Goal: Contribute content: Add original content to the website for others to see

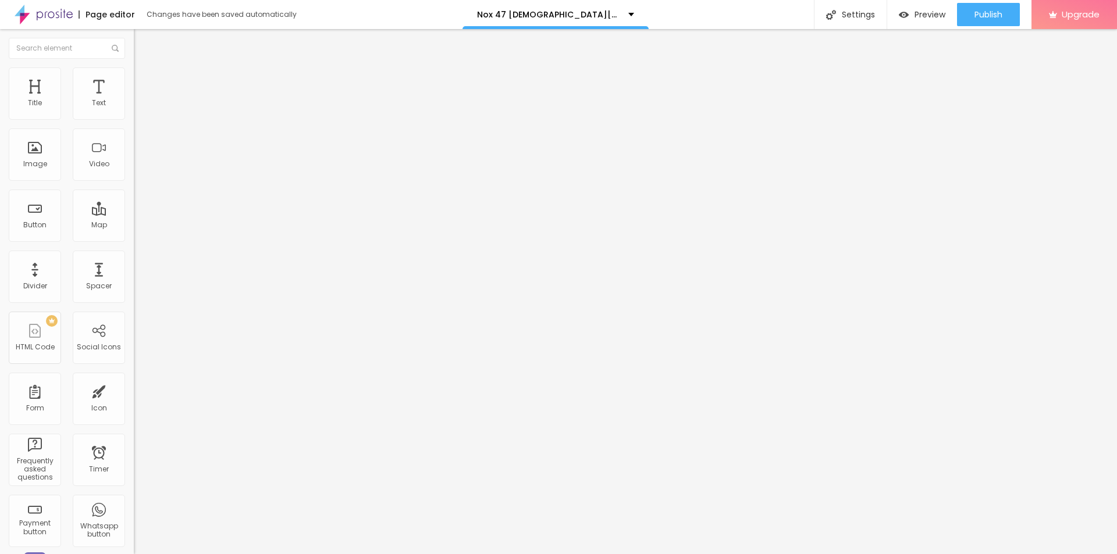
click at [134, 172] on button "button" at bounding box center [142, 166] width 16 height 12
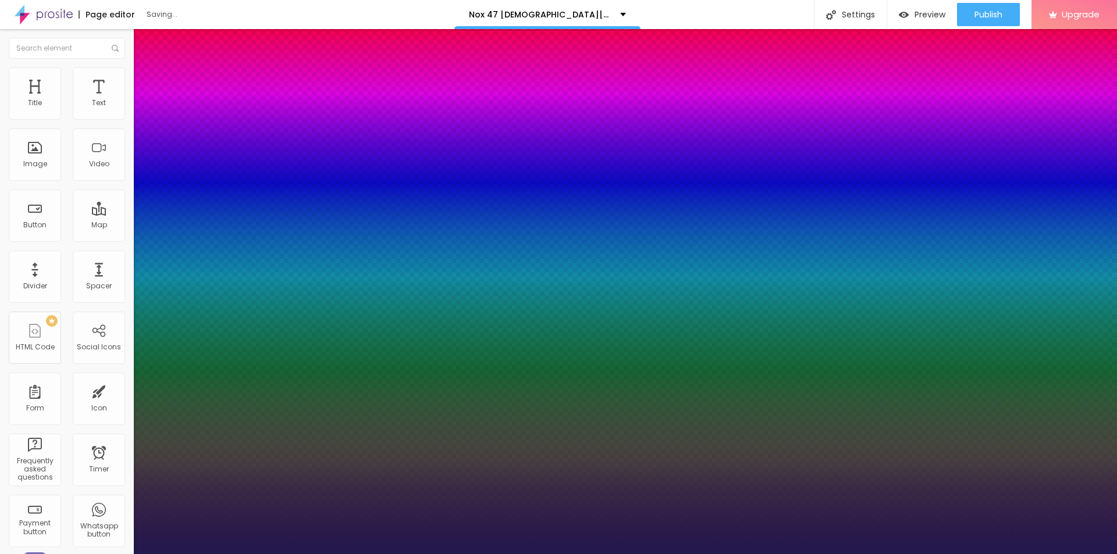
type input "1"
type input "17"
type input "1"
type input "23"
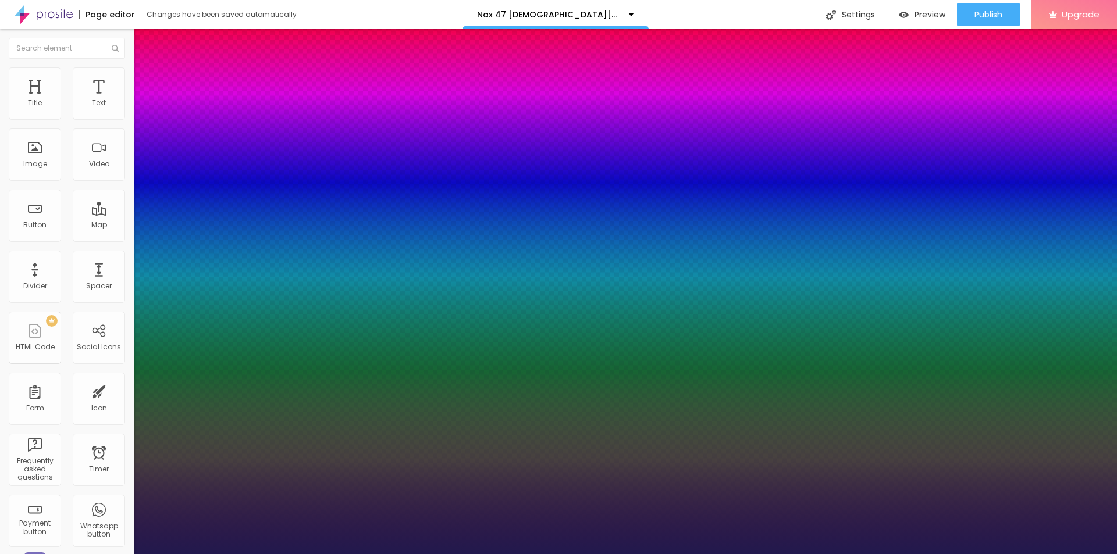
type input "23"
type input "1"
type input "24"
type input "1"
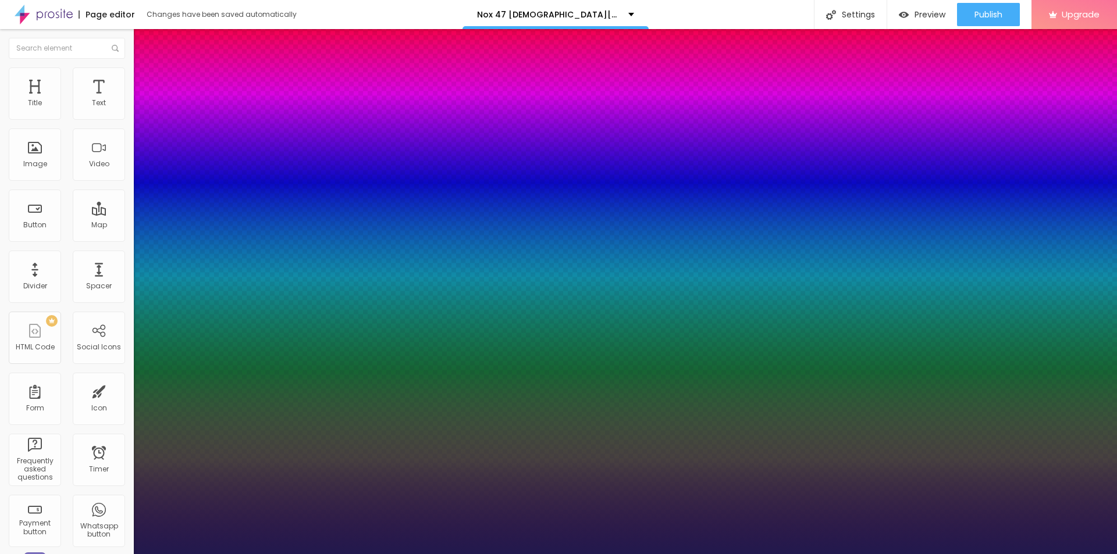
type input "25"
type input "1"
type input "26"
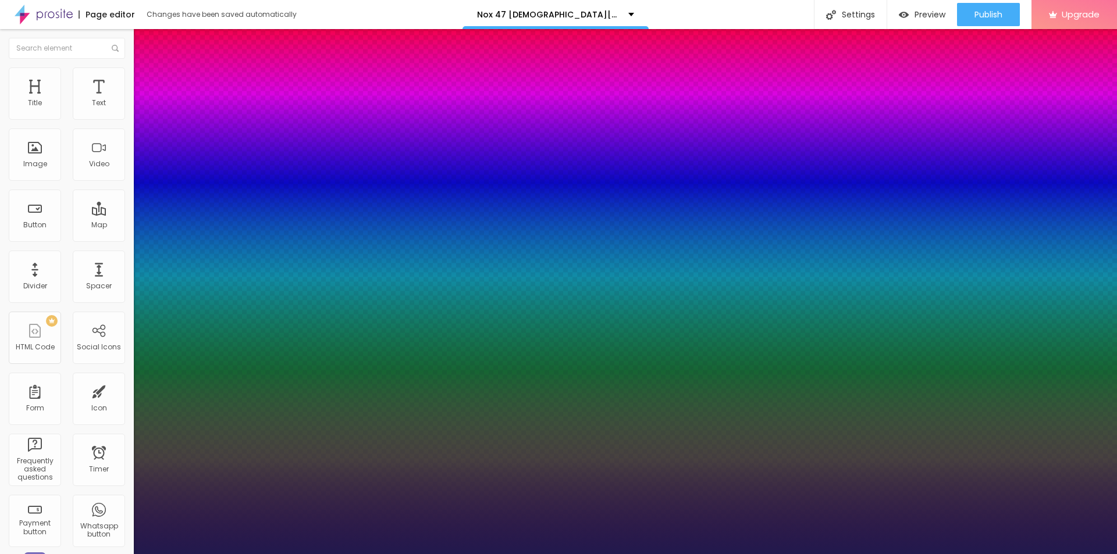
type input "1"
type input "27"
type input "1"
type input "28"
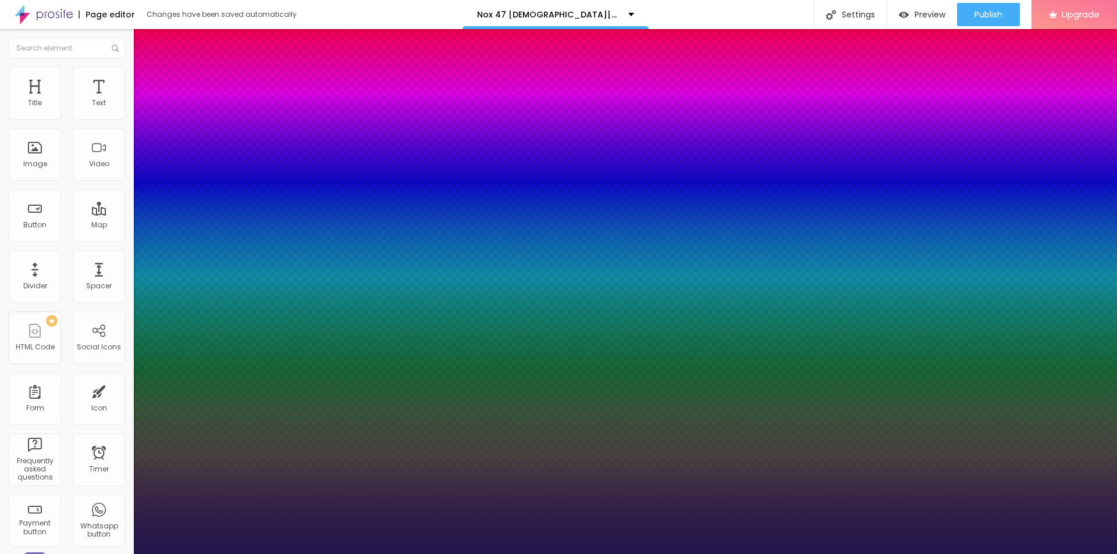
type input "28"
type input "1"
drag, startPoint x: 158, startPoint y: 326, endPoint x: 168, endPoint y: 325, distance: 10.5
type input "28"
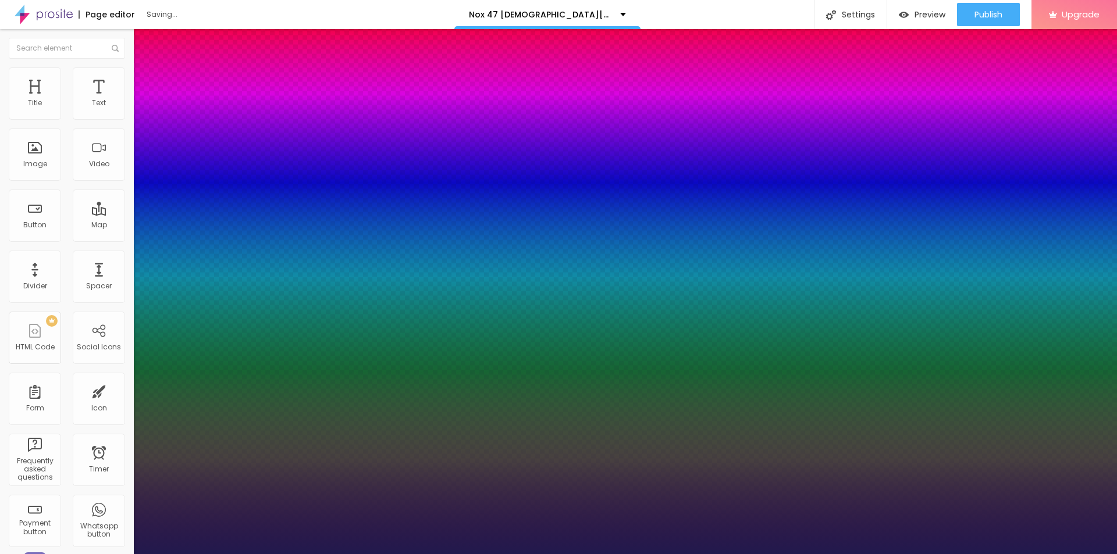
type input "1"
click at [446, 554] on div at bounding box center [558, 554] width 1117 height 0
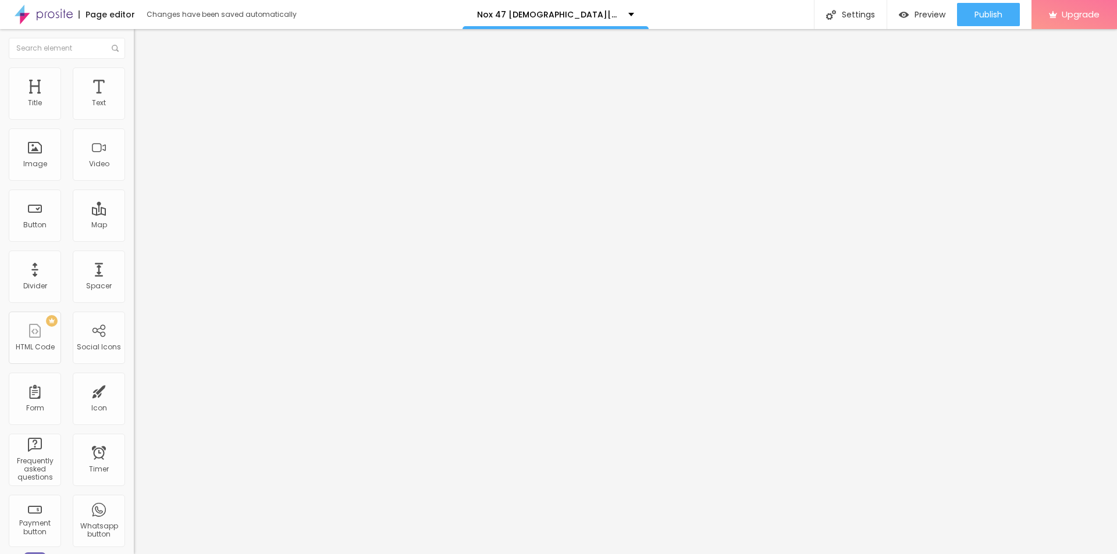
click at [134, 100] on span "Add image" at bounding box center [158, 95] width 48 height 10
click at [134, 118] on input "text" at bounding box center [204, 112] width 140 height 12
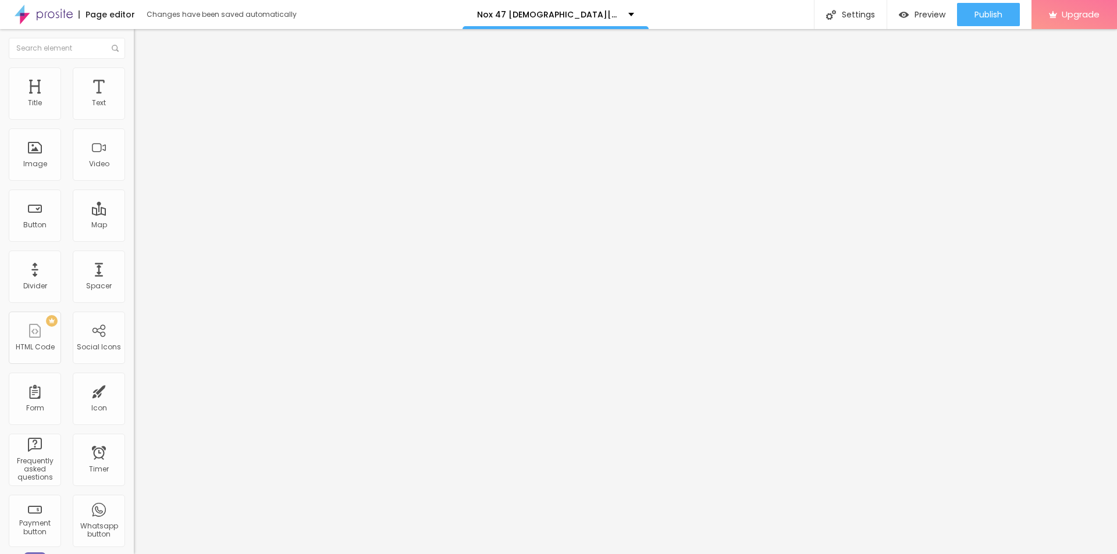
paste input "Nox 47 [DEMOGRAPHIC_DATA][MEDICAL_DATA]"
click at [134, 106] on div "Image description (Alt)" at bounding box center [201, 102] width 134 height 7
click at [134, 118] on input "Nox 47 [DEMOGRAPHIC_DATA][MEDICAL_DATA]" at bounding box center [204, 112] width 140 height 12
paste input "Kn"
type input "[PERSON_NAME] 47 [DEMOGRAPHIC_DATA][MEDICAL_DATA]"
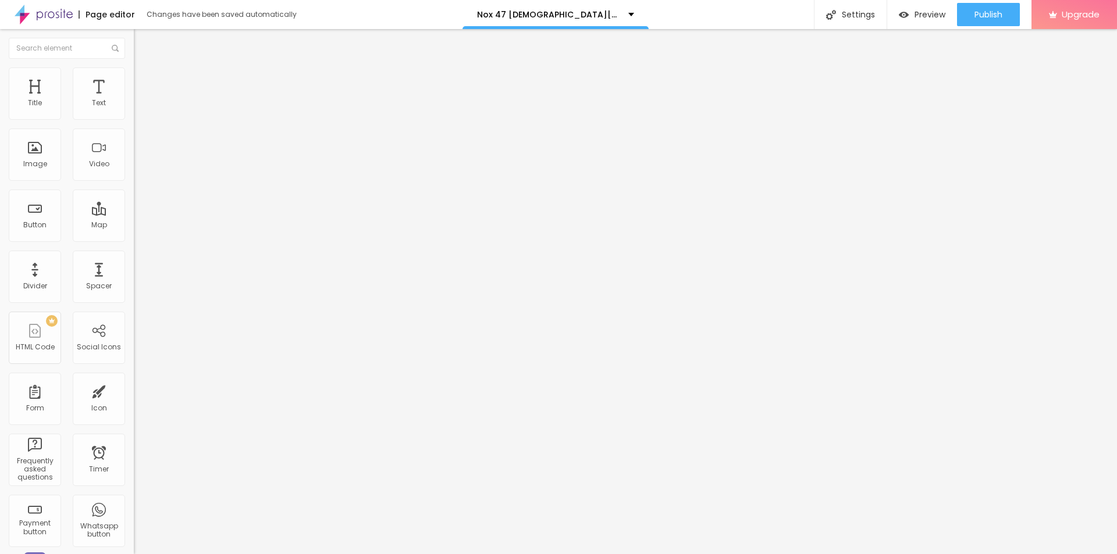
click at [134, 239] on input "https://" at bounding box center [204, 233] width 140 height 12
paste input "[DOMAIN_NAME][URL][DEMOGRAPHIC_DATA][MEDICAL_DATA]"
type input "[URL][DOMAIN_NAME][DEMOGRAPHIC_DATA][MEDICAL_DATA]"
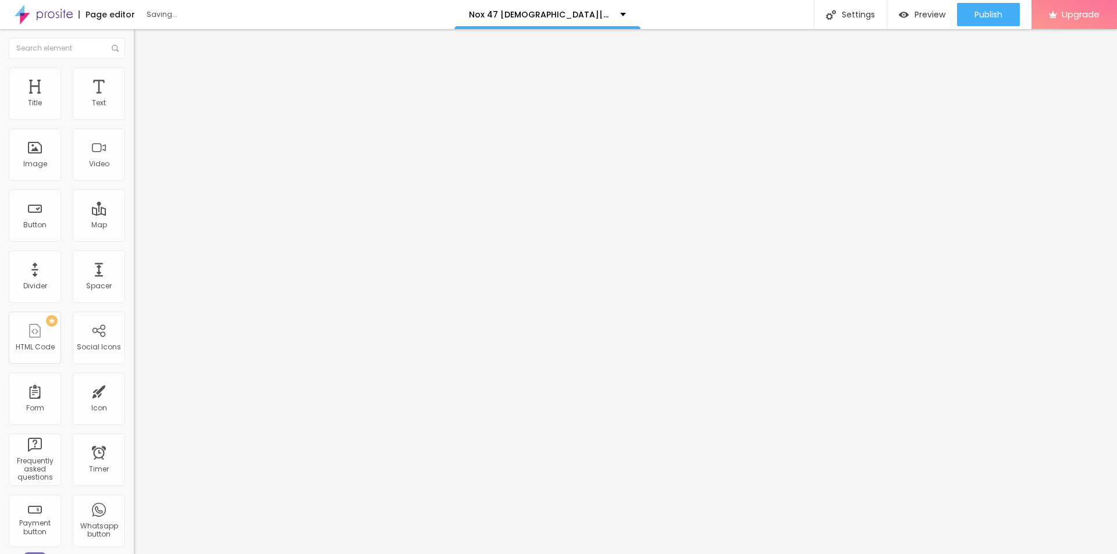
click at [144, 80] on span "Style" at bounding box center [152, 75] width 17 height 10
type input "95"
type input "85"
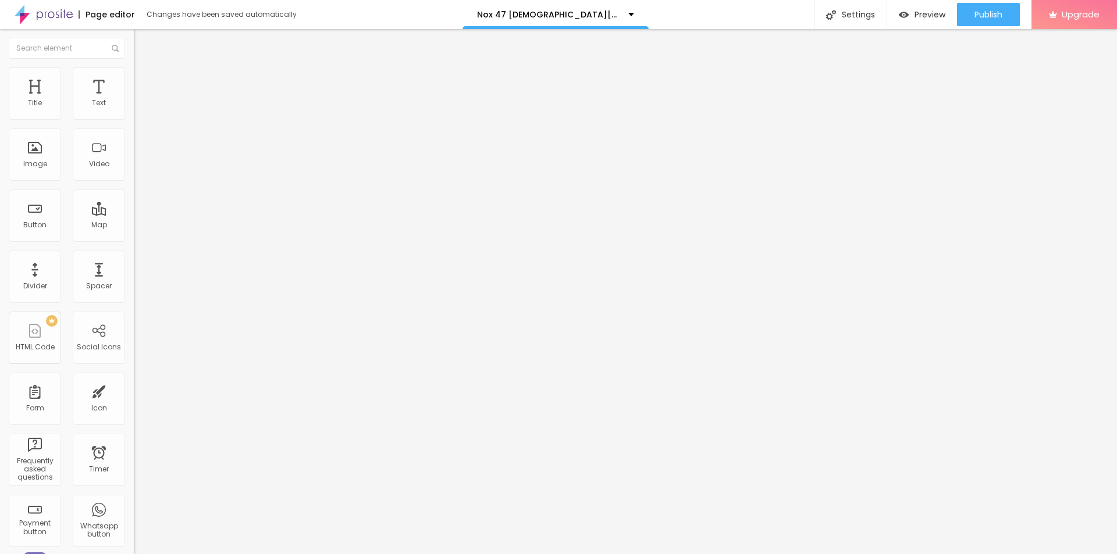
type input "80"
type input "75"
type input "70"
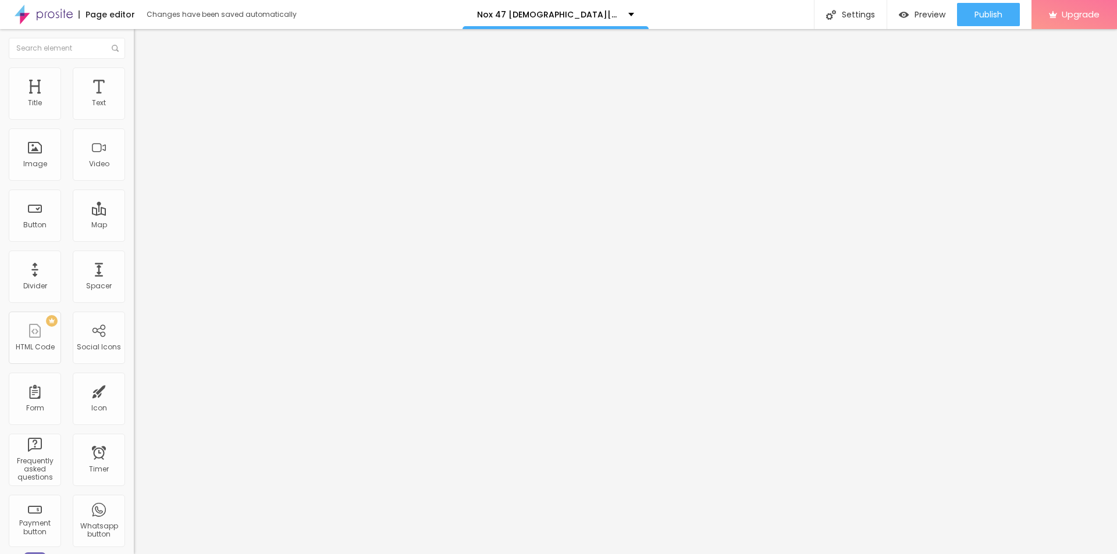
type input "70"
type input "65"
type input "60"
drag, startPoint x: 119, startPoint y: 125, endPoint x: 74, endPoint y: 127, distance: 44.3
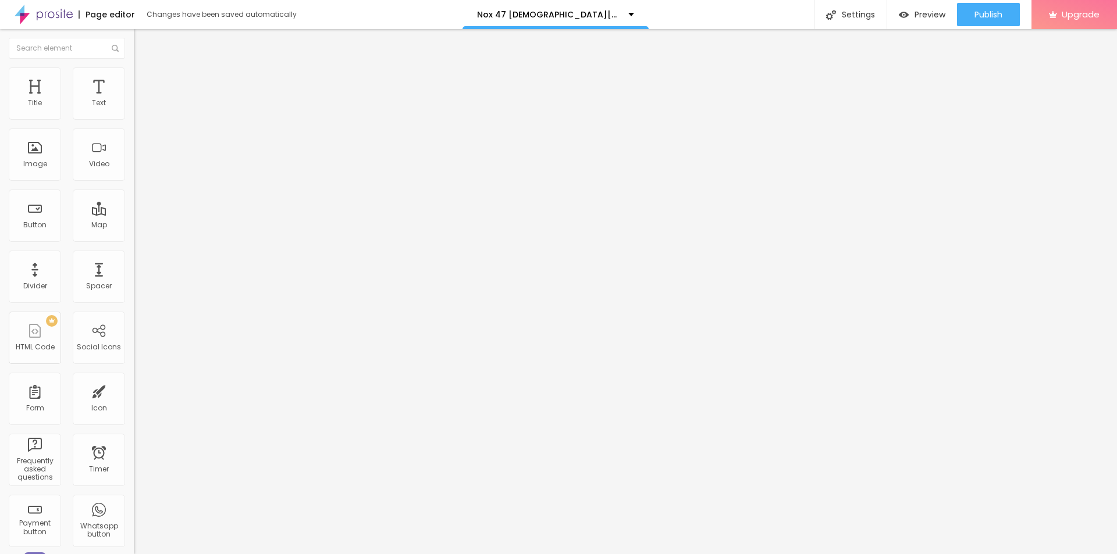
type input "60"
click at [134, 119] on input "range" at bounding box center [171, 114] width 75 height 9
click at [134, 112] on button "button" at bounding box center [142, 105] width 16 height 12
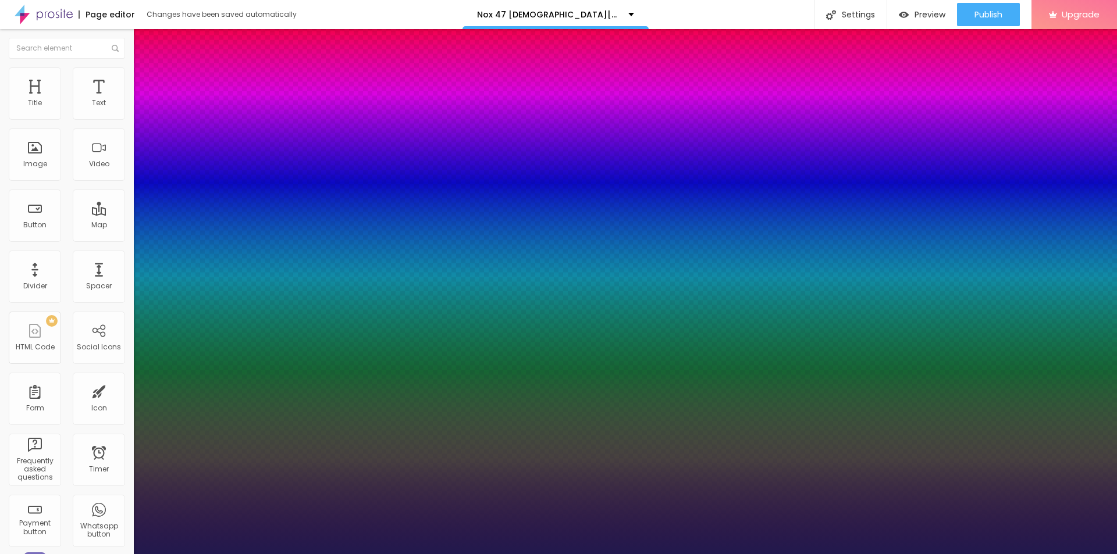
type input "1"
type input "16"
type input "1"
type input "18"
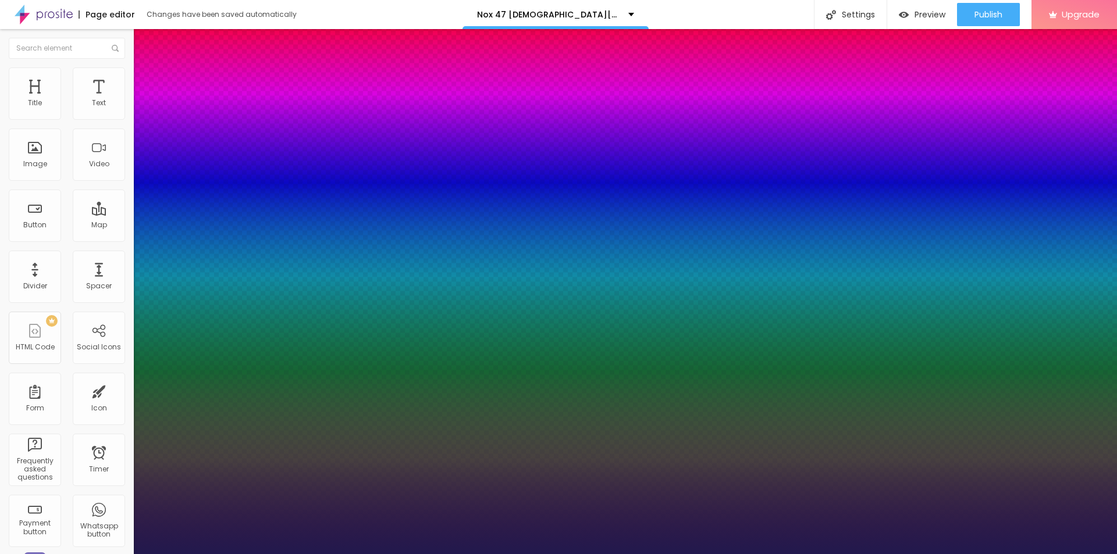
type input "1"
type input "20"
type input "1"
type input "21"
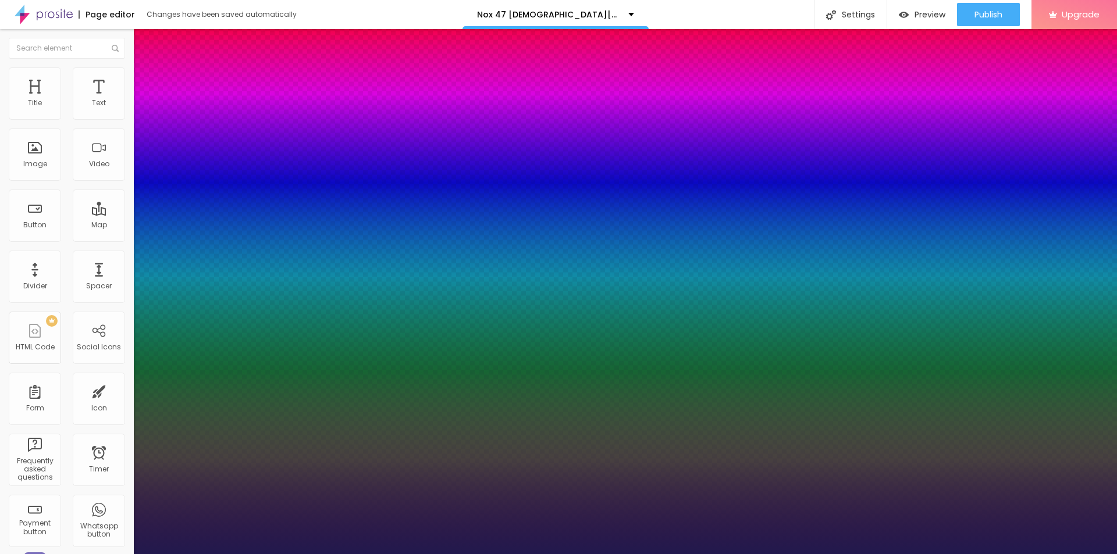
type input "21"
type input "1"
type input "27"
type input "1"
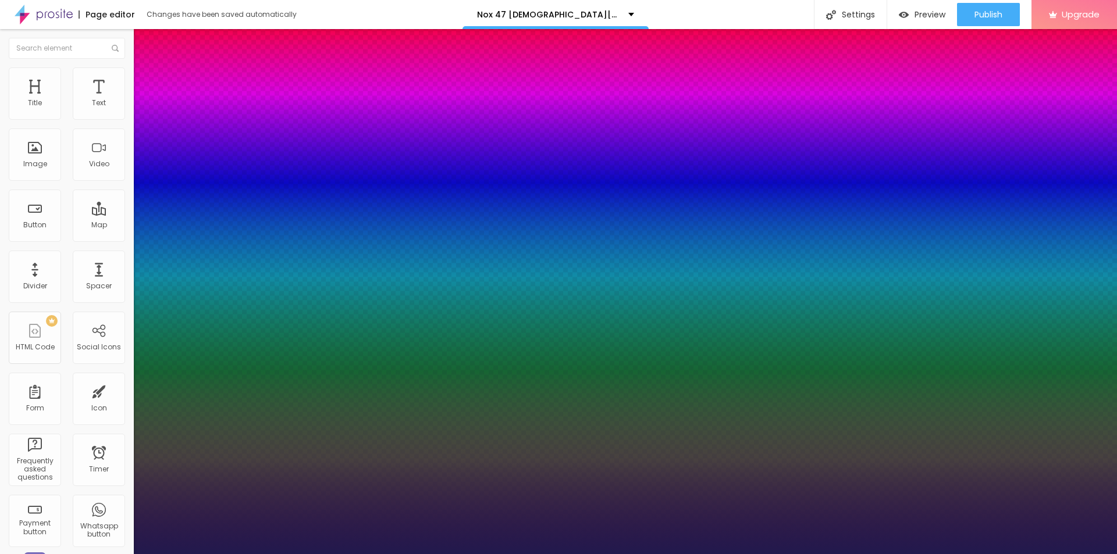
type input "28"
type input "1"
type input "26"
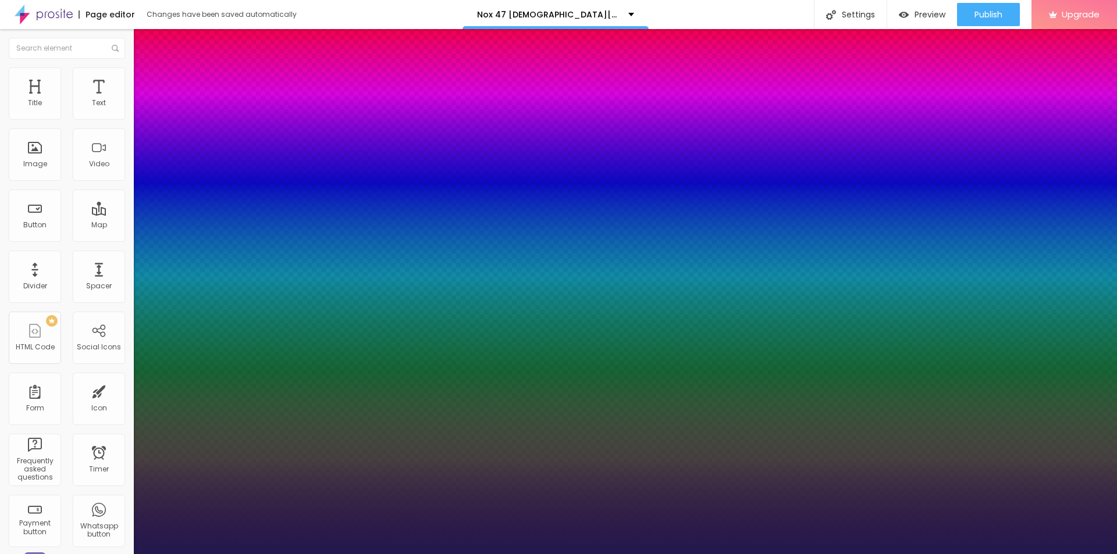
type input "1"
type input "22"
type input "1"
drag, startPoint x: 154, startPoint y: 198, endPoint x: 162, endPoint y: 198, distance: 8.1
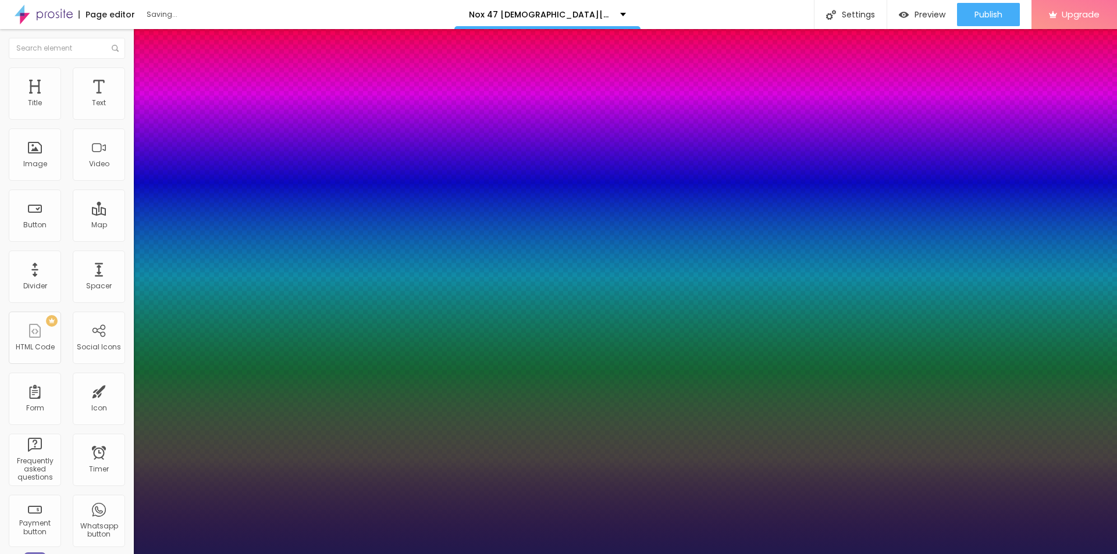
type input "22"
type input "1"
click at [289, 554] on div at bounding box center [558, 554] width 1117 height 0
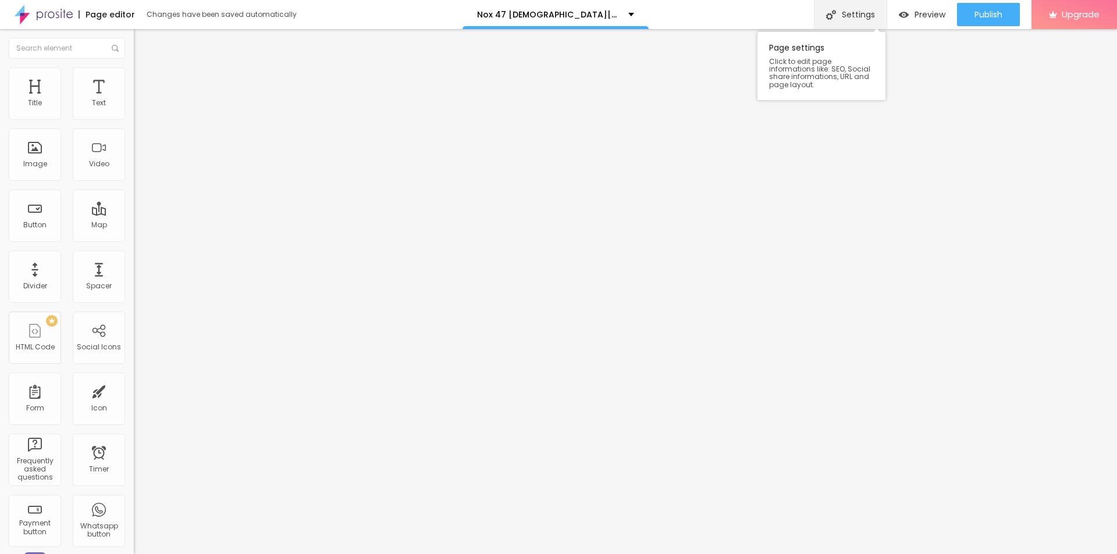
click at [863, 13] on div "Settings" at bounding box center [850, 14] width 73 height 29
drag, startPoint x: 517, startPoint y: 266, endPoint x: 513, endPoint y: 277, distance: 11.5
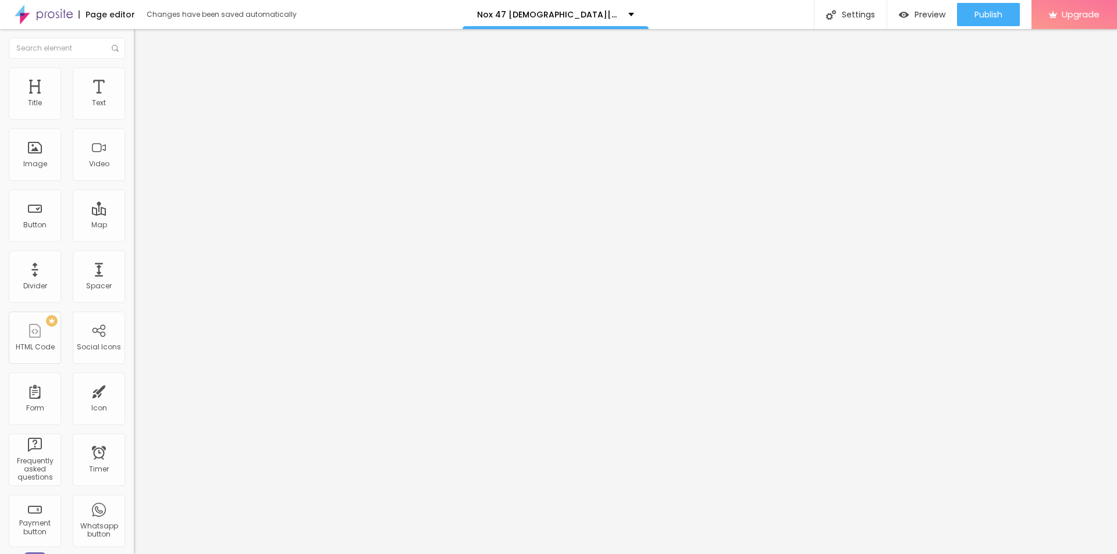
paste input "[PERSON_NAME] 47 [DEMOGRAPHIC_DATA][MEDICAL_DATA]"
paste input "(Official™)- How To Order?"
type input "[PERSON_NAME] 47 [DEMOGRAPHIC_DATA][MEDICAL_DATA] (Official™)- How To Order?"
paste textarea "“Nox 47 [DEMOGRAPHIC_DATA][MEDICAL_DATA] is a natural performance booster desig…"
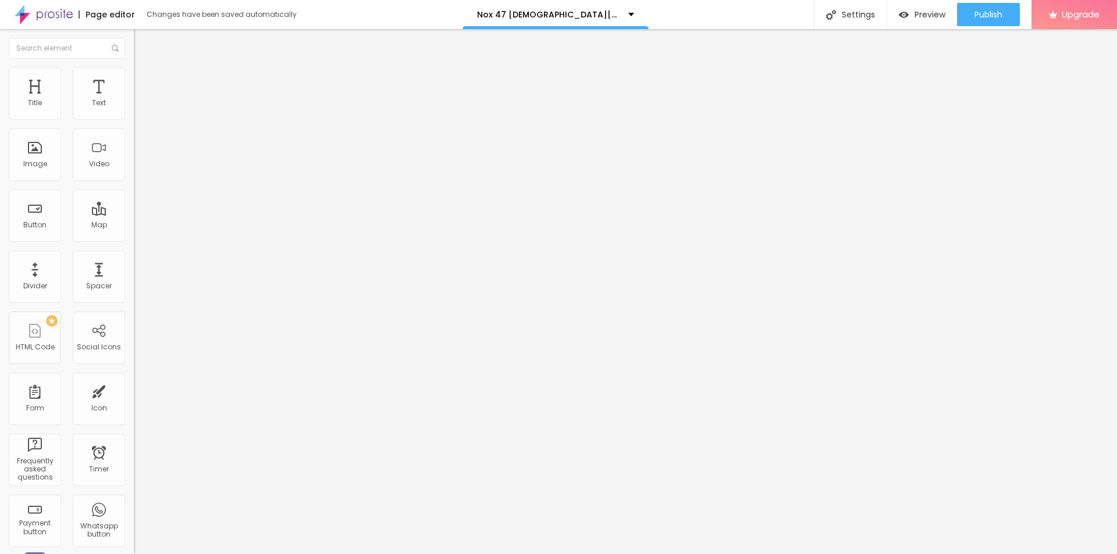
scroll to position [5, 0]
type textarea "“Nox 47 [DEMOGRAPHIC_DATA][MEDICAL_DATA] is a natural performance booster desig…"
drag, startPoint x: 564, startPoint y: 283, endPoint x: 415, endPoint y: 276, distance: 149.1
drag, startPoint x: 533, startPoint y: 393, endPoint x: 527, endPoint y: 404, distance: 12.0
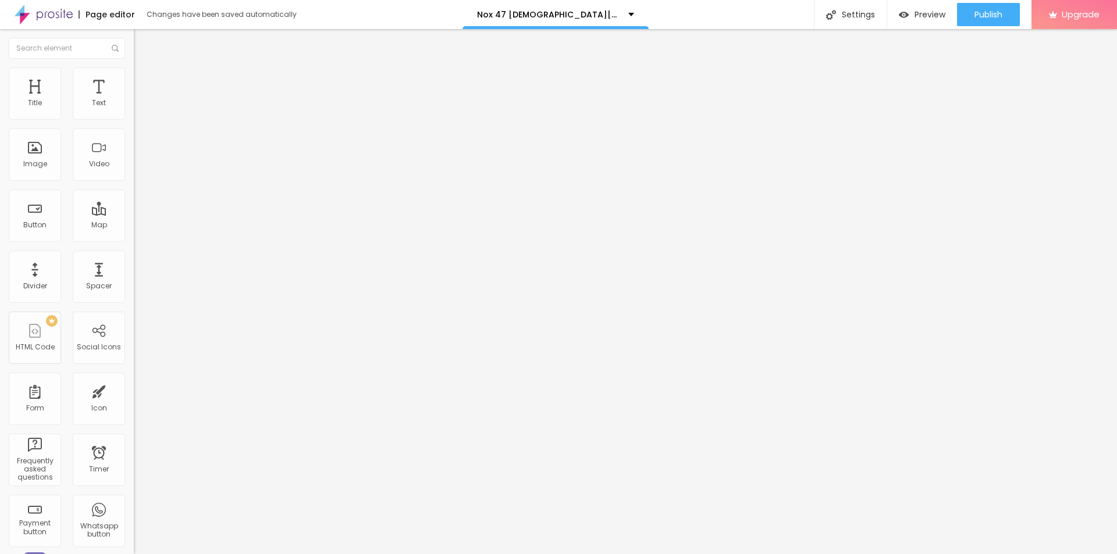
paste textarea "[PERSON_NAME] 47 [DEMOGRAPHIC_DATA][MEDICAL_DATA]"
type textarea "[PERSON_NAME] 47 [DEMOGRAPHIC_DATA][MEDICAL_DATA]"
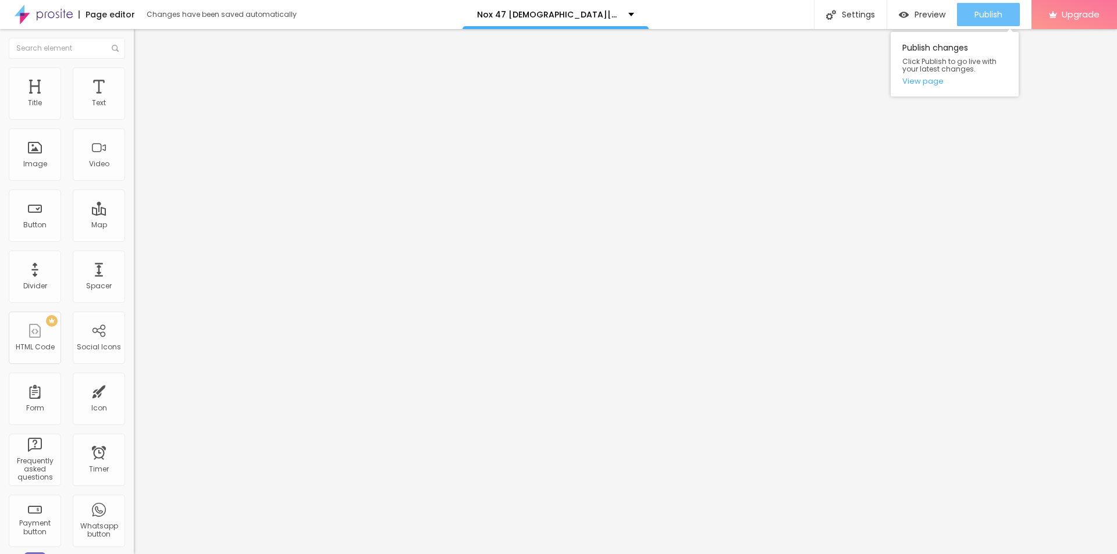
click at [984, 22] on div "Publish" at bounding box center [989, 14] width 28 height 23
click at [915, 82] on link "View page" at bounding box center [954, 81] width 105 height 8
